Goal: Task Accomplishment & Management: Manage account settings

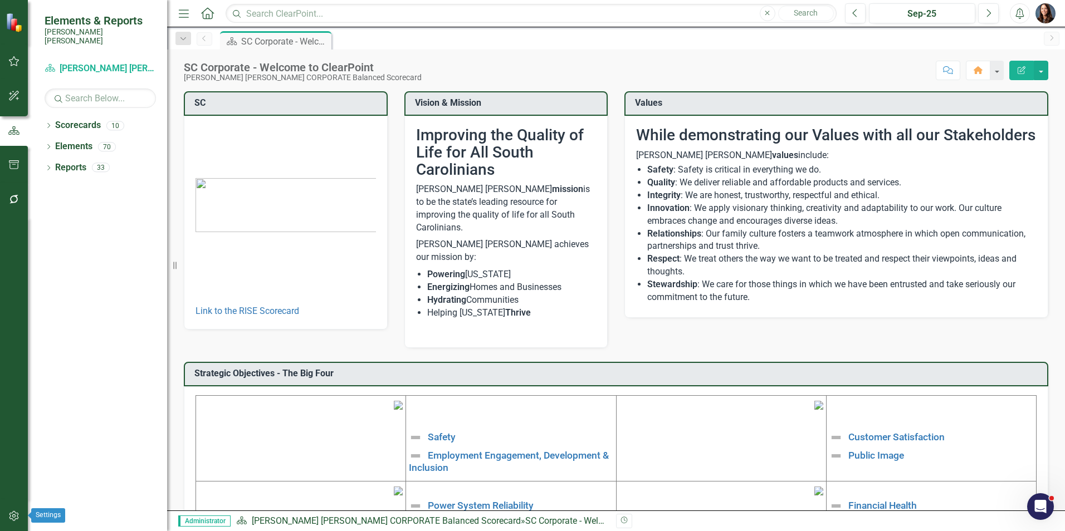
click at [13, 517] on icon "button" at bounding box center [13, 516] width 9 height 10
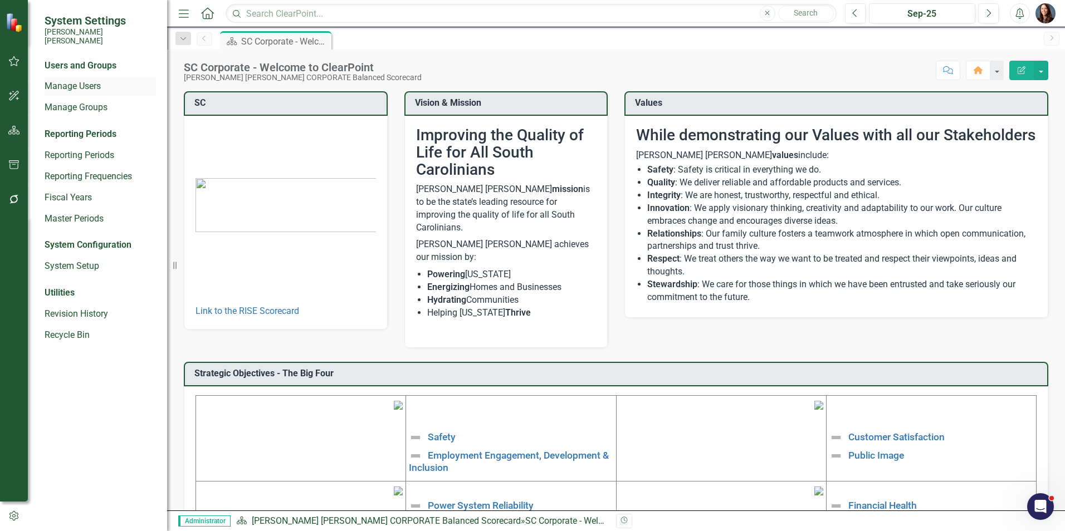
click at [62, 80] on link "Manage Users" at bounding box center [100, 86] width 111 height 13
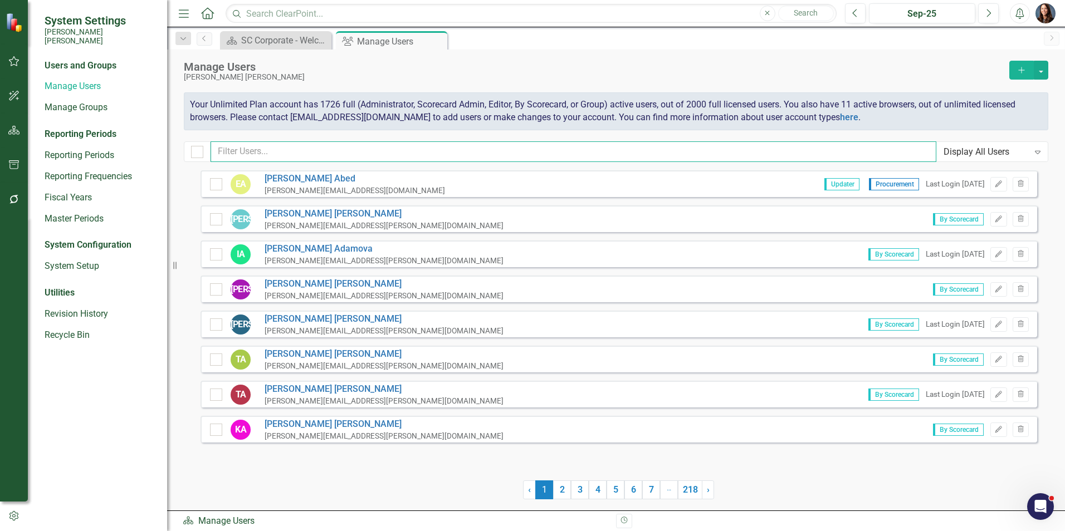
click at [249, 152] on input "text" at bounding box center [574, 151] width 726 height 21
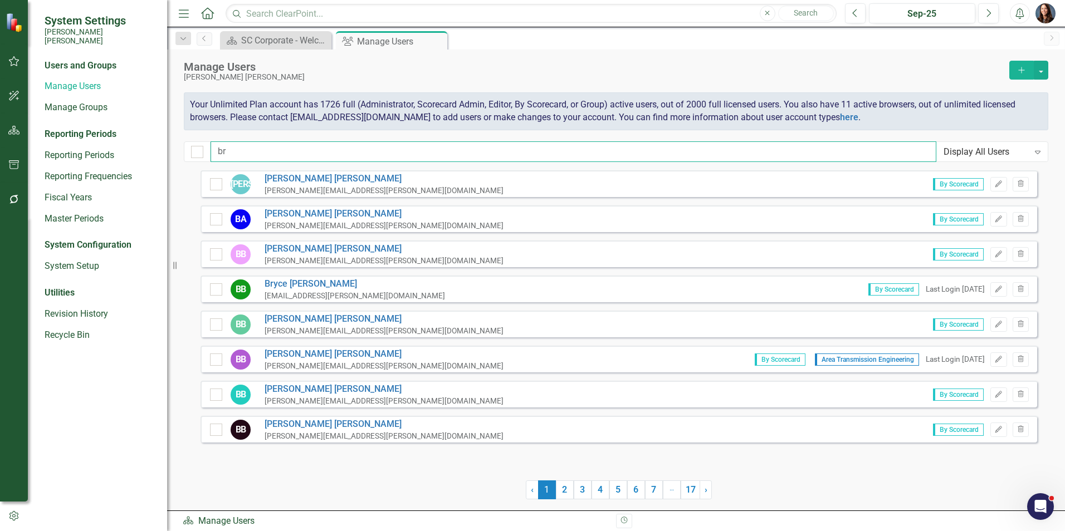
type input "b"
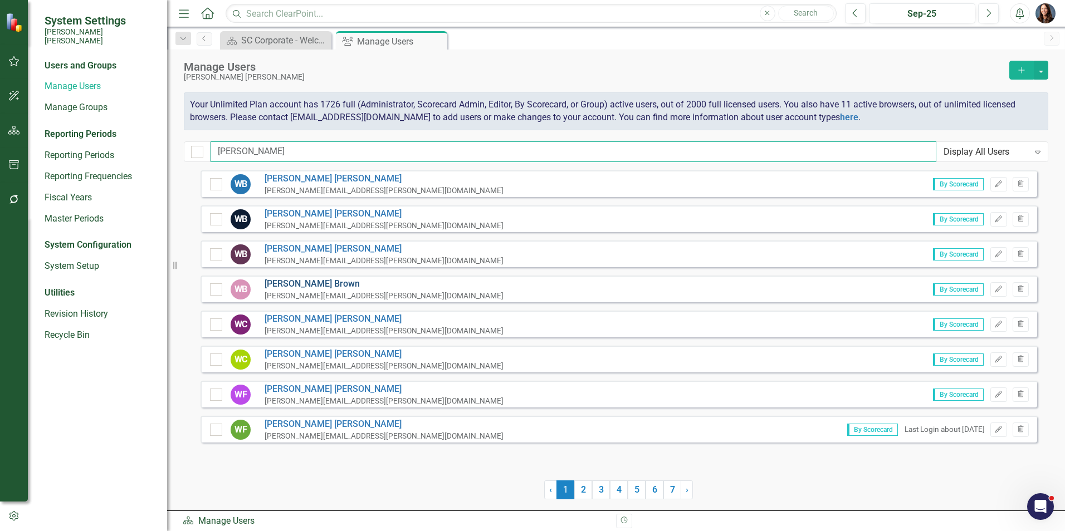
type input "william"
click at [285, 285] on link "William Brown" at bounding box center [384, 284] width 239 height 13
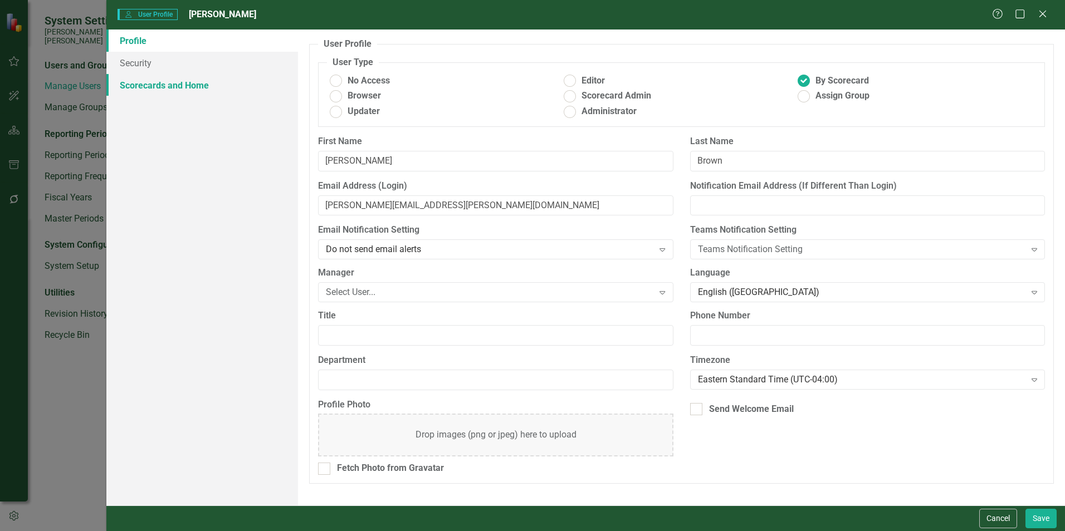
click at [174, 86] on link "Scorecards and Home" at bounding box center [202, 85] width 192 height 22
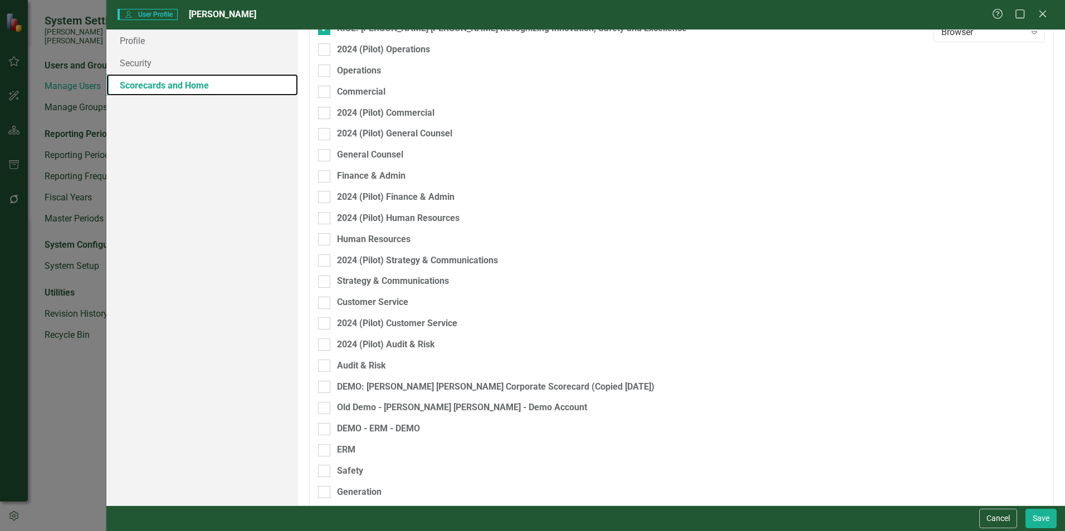
scroll to position [201, 0]
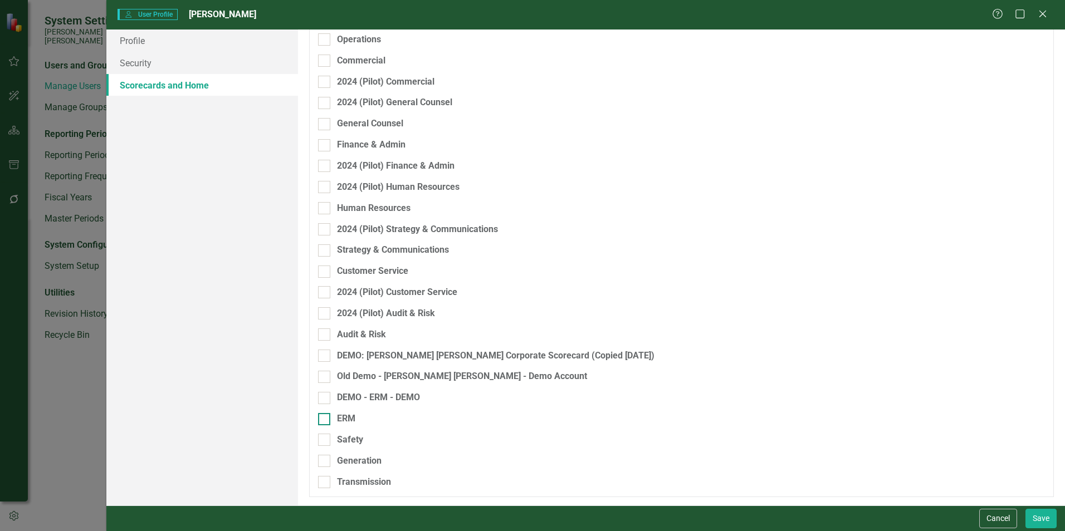
click at [331, 417] on div "ERM" at bounding box center [623, 419] width 610 height 13
click at [325, 417] on input "ERM" at bounding box center [321, 416] width 7 height 7
checkbox input "true"
click at [1040, 517] on button "Save" at bounding box center [1040, 518] width 31 height 19
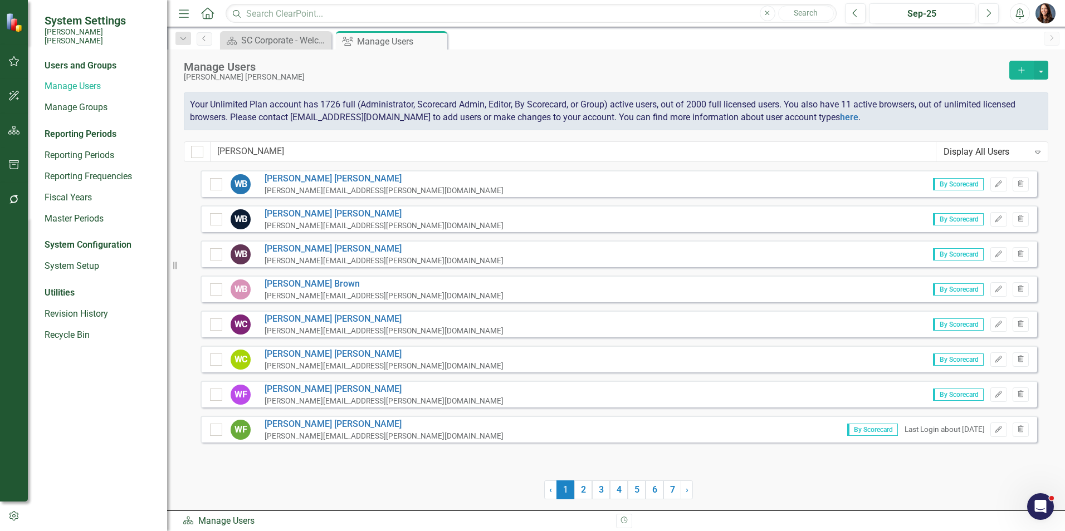
click at [13, 27] on img at bounding box center [15, 21] width 19 height 19
click at [80, 18] on span "System Settings" at bounding box center [100, 20] width 111 height 13
click at [17, 62] on icon "button" at bounding box center [14, 61] width 11 height 10
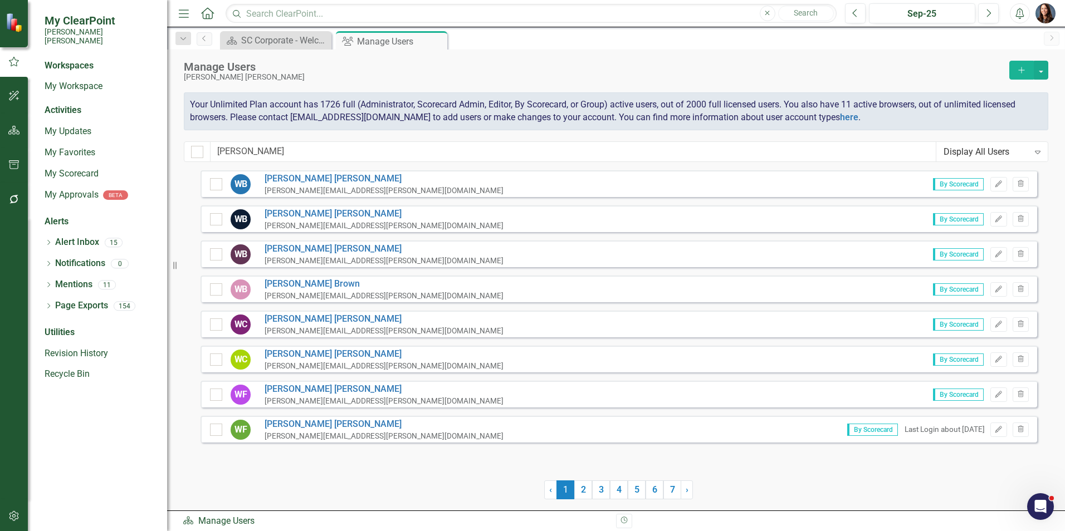
click at [65, 60] on div "Workspaces" at bounding box center [69, 66] width 49 height 13
click at [10, 131] on icon "button" at bounding box center [14, 130] width 12 height 9
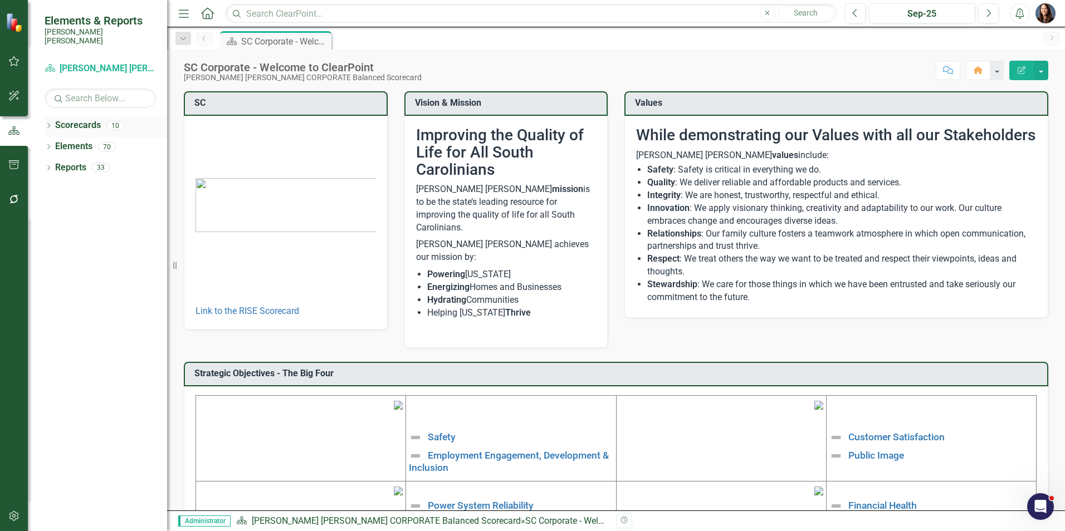
click at [48, 124] on icon "Dropdown" at bounding box center [49, 127] width 8 height 6
click at [55, 144] on icon at bounding box center [54, 147] width 3 height 6
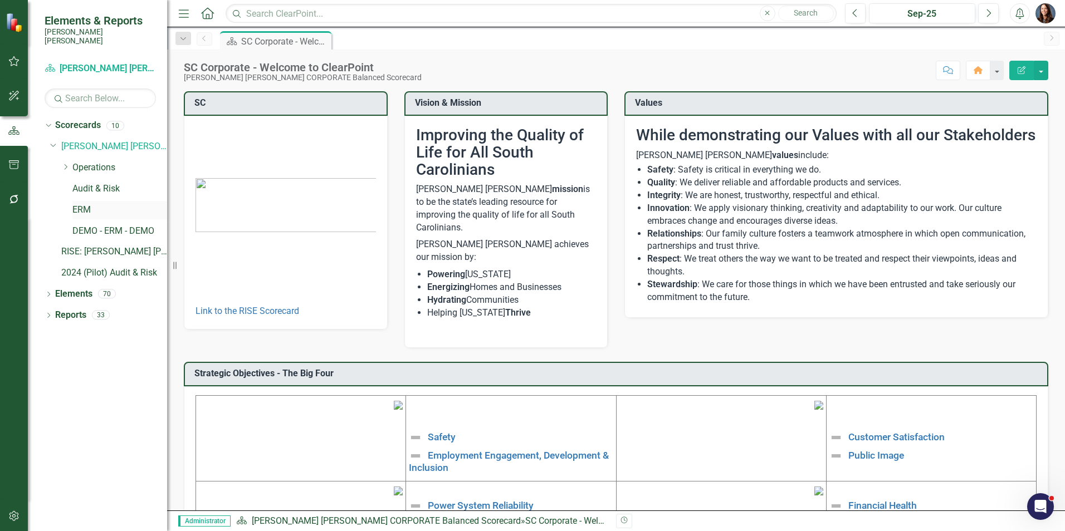
click at [87, 204] on link "ERM" at bounding box center [119, 210] width 95 height 13
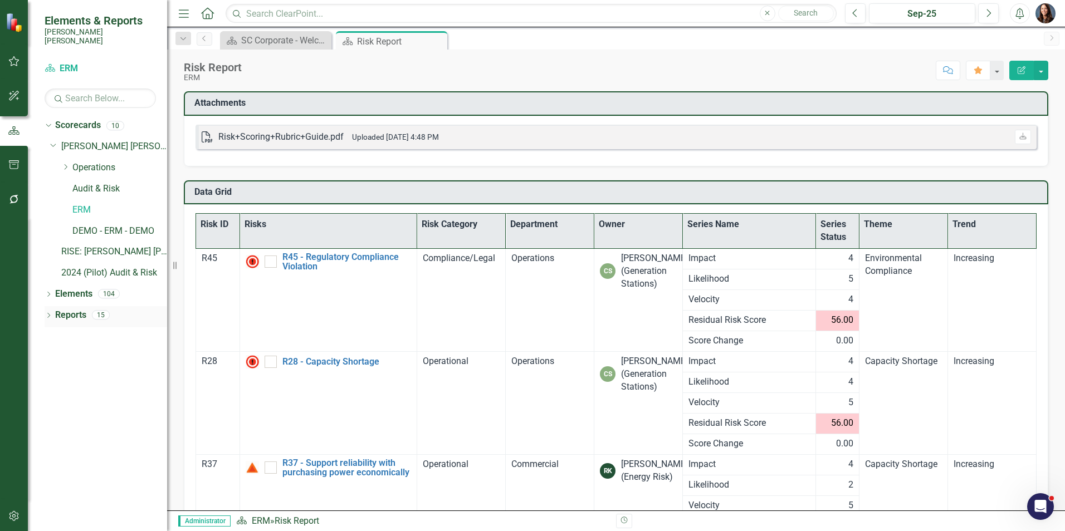
click at [50, 314] on icon "Dropdown" at bounding box center [49, 317] width 8 height 6
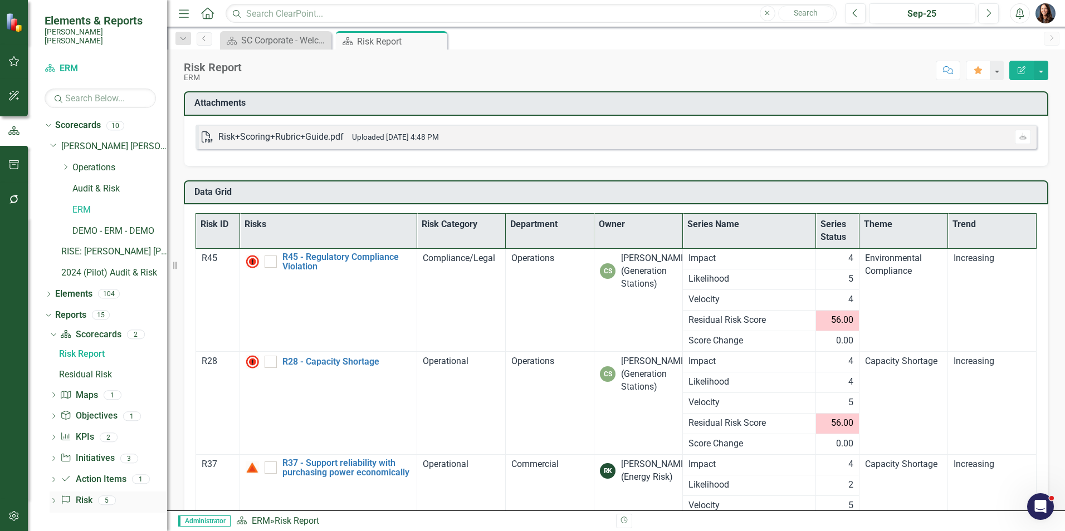
click at [52, 499] on icon "Dropdown" at bounding box center [54, 502] width 8 height 6
